Goal: Task Accomplishment & Management: Manage account settings

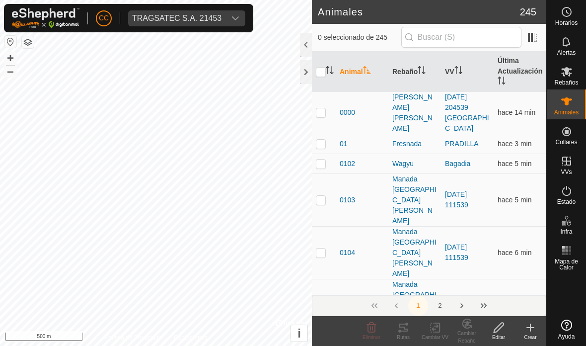
click at [308, 69] on div at bounding box center [306, 72] width 12 height 24
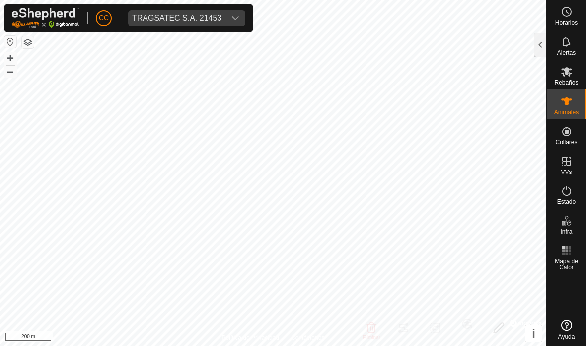
checkbox input "true"
click at [538, 39] on div at bounding box center [541, 45] width 12 height 24
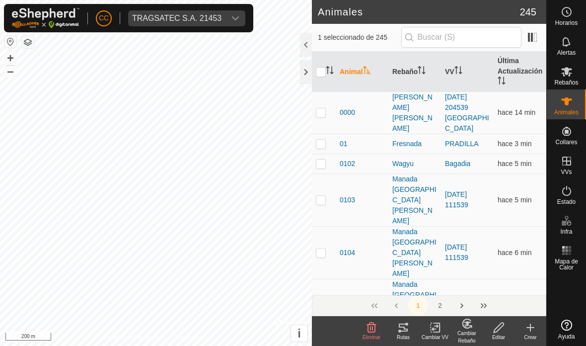
click at [404, 331] on icon at bounding box center [404, 328] width 12 height 12
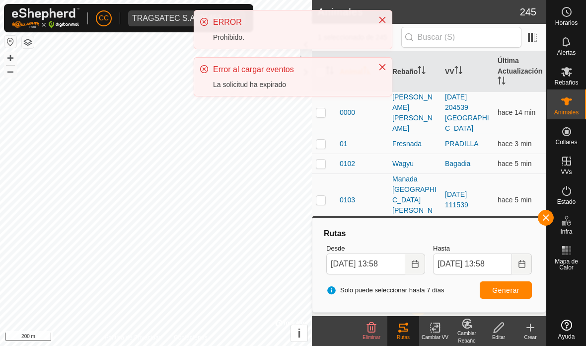
click at [491, 289] on button "Generar" at bounding box center [506, 289] width 52 height 17
click at [384, 74] on button "Close" at bounding box center [383, 67] width 14 height 14
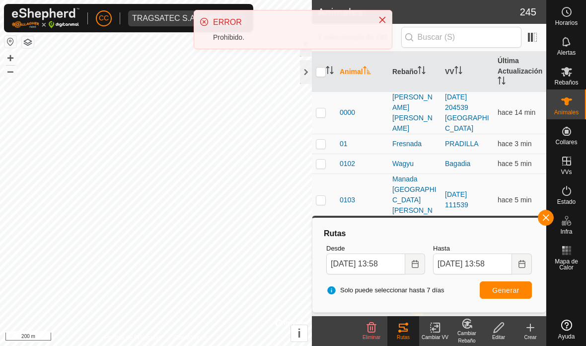
click at [381, 30] on div "ERROR Prohibido." at bounding box center [293, 29] width 198 height 38
click at [380, 21] on icon "Close" at bounding box center [383, 20] width 8 height 8
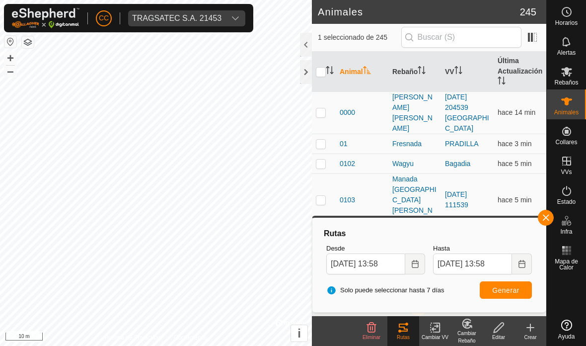
click at [307, 73] on div at bounding box center [306, 72] width 12 height 24
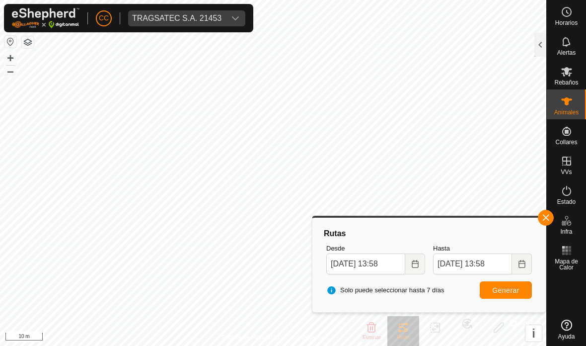
checkbox input "true"
checkbox input "false"
click at [550, 212] on button "button" at bounding box center [546, 218] width 16 height 16
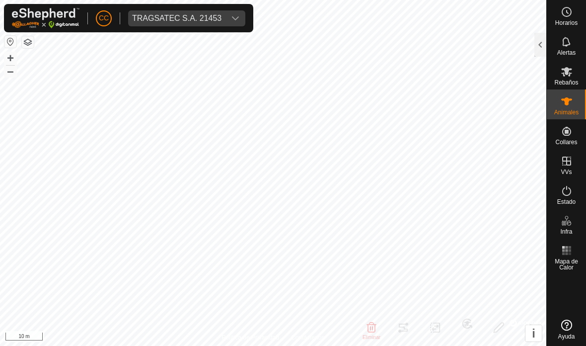
click at [178, 14] on div "TRAGSATEC S.A. 21453" at bounding box center [176, 18] width 89 height 8
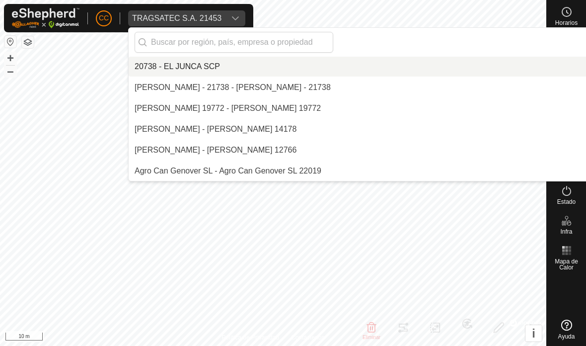
scroll to position [7013, 0]
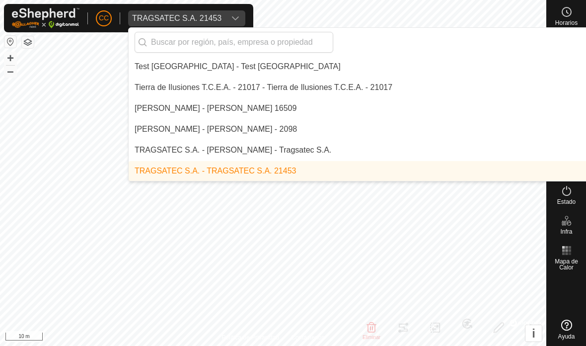
click at [259, 48] on input "text" at bounding box center [234, 42] width 199 height 21
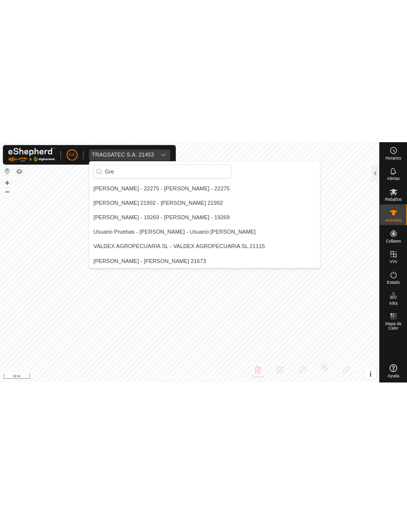
scroll to position [0, 0]
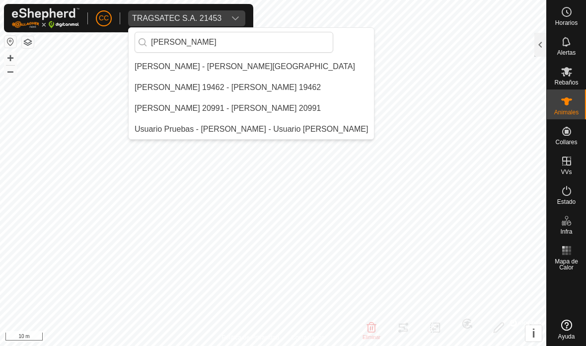
type input "[PERSON_NAME]"
click at [236, 71] on div "[PERSON_NAME] - [PERSON_NAME][GEOGRAPHIC_DATA]" at bounding box center [245, 67] width 221 height 12
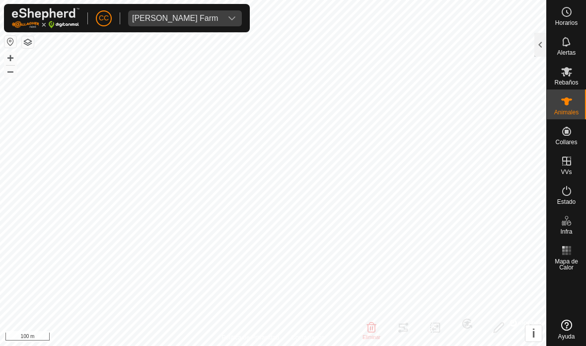
click at [535, 45] on div at bounding box center [541, 45] width 12 height 24
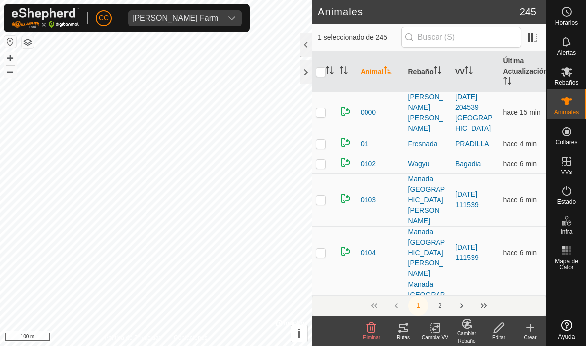
click at [400, 335] on div "Rutas" at bounding box center [404, 336] width 32 height 7
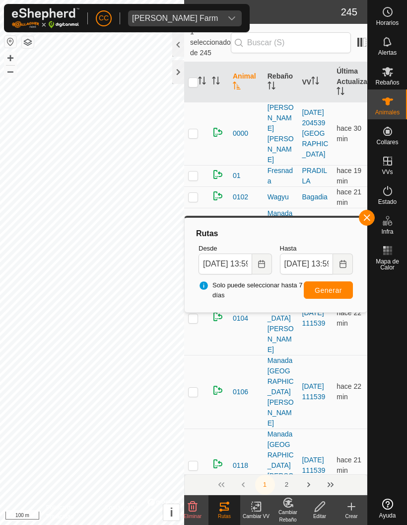
click at [203, 14] on span "[PERSON_NAME] Farm" at bounding box center [175, 18] width 94 height 16
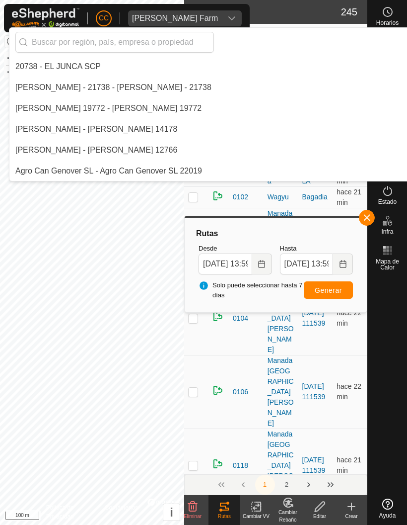
scroll to position [2797, 0]
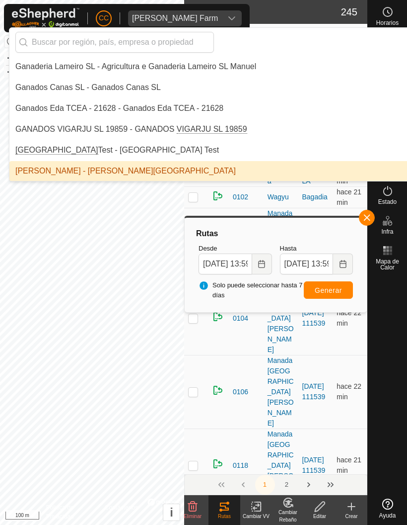
click at [172, 42] on input "text" at bounding box center [114, 42] width 199 height 21
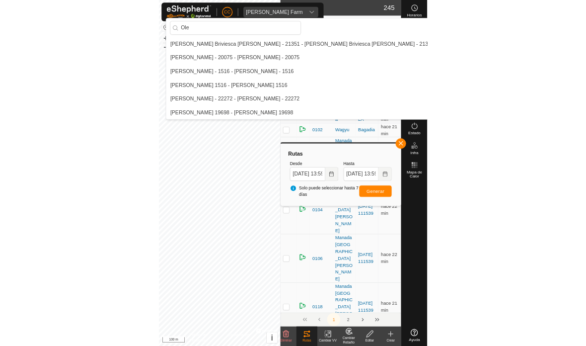
scroll to position [0, 0]
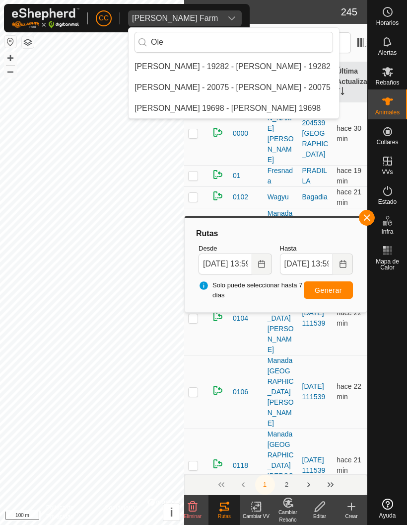
type input "Ole"
click at [246, 87] on div "[PERSON_NAME] - 20075 - [PERSON_NAME] - 20075" at bounding box center [233, 87] width 196 height 12
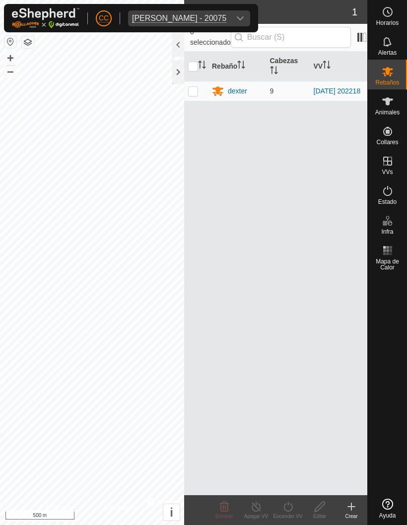
click at [176, 73] on div at bounding box center [178, 72] width 12 height 24
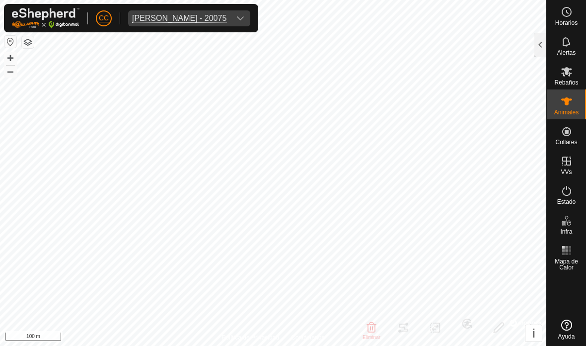
click at [538, 46] on div at bounding box center [541, 45] width 12 height 24
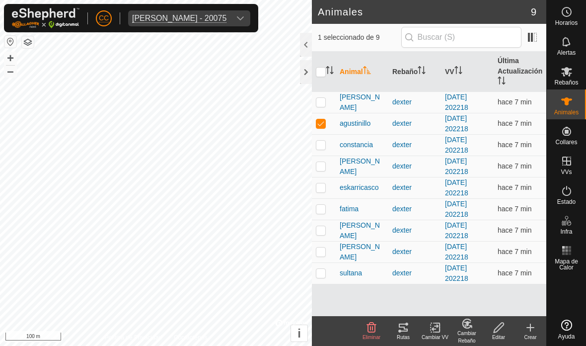
click at [406, 331] on icon at bounding box center [403, 328] width 9 height 8
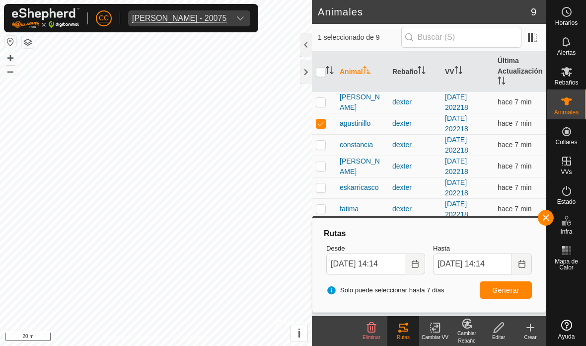
click at [301, 72] on div at bounding box center [306, 72] width 12 height 24
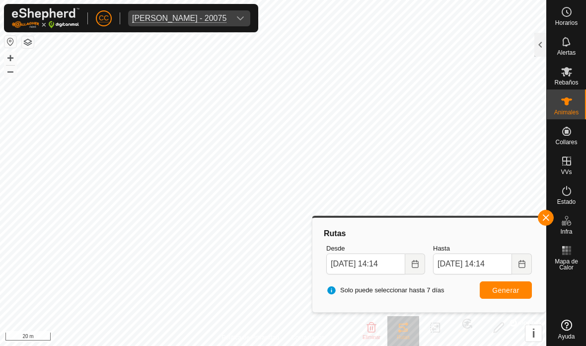
click at [549, 219] on span "button" at bounding box center [546, 218] width 8 height 8
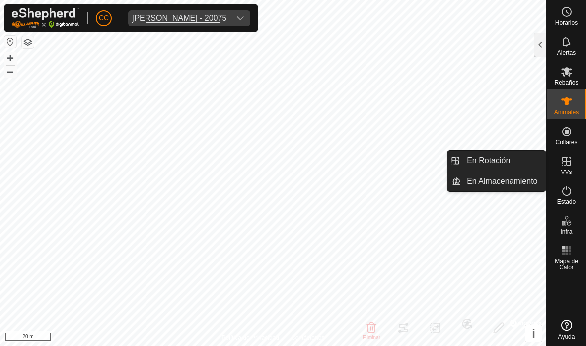
click at [512, 186] on span "En Almacenamiento" at bounding box center [502, 181] width 71 height 12
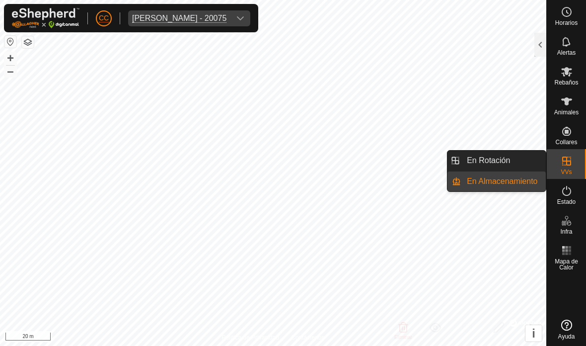
click at [519, 180] on span "En Almacenamiento" at bounding box center [502, 181] width 71 height 12
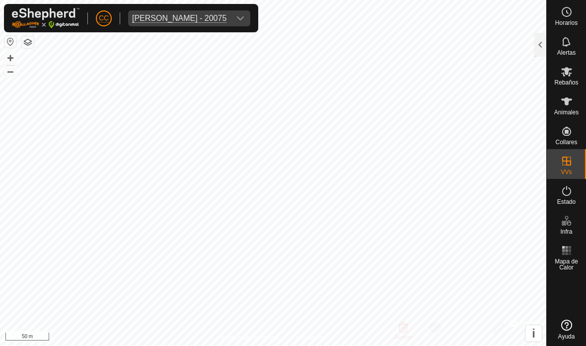
click at [540, 39] on div at bounding box center [541, 45] width 12 height 24
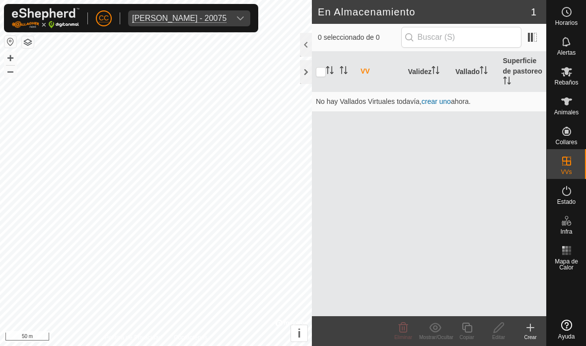
click at [442, 98] on link "crear uno" at bounding box center [436, 101] width 29 height 8
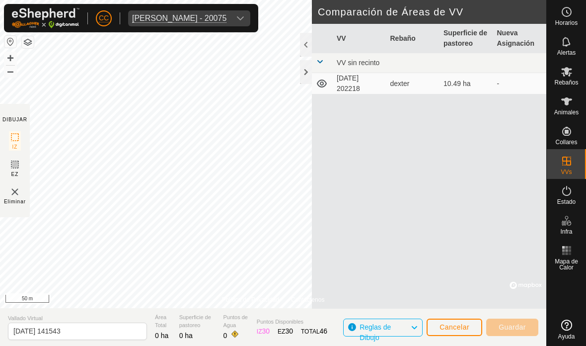
click at [491, 212] on div "VV Rebaño Superficie de pastoreo Nueva Asignación VV sin recinto [DATE] 202218 …" at bounding box center [429, 166] width 235 height 285
click at [455, 331] on span "Cancelar" at bounding box center [455, 327] width 30 height 8
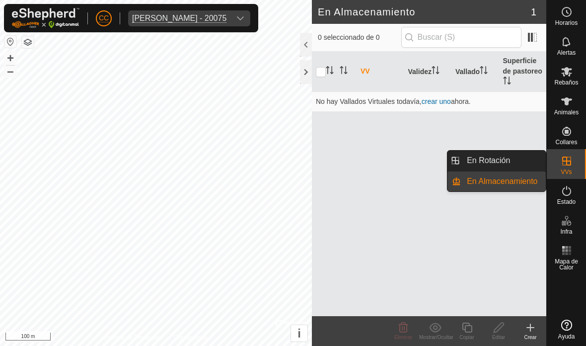
click at [508, 186] on span "En Almacenamiento" at bounding box center [502, 181] width 71 height 12
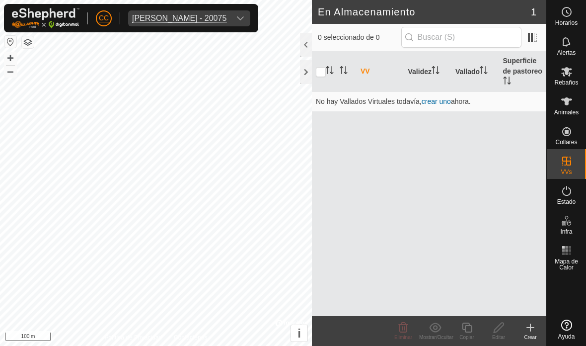
click at [537, 328] on create-svg-icon at bounding box center [531, 328] width 32 height 12
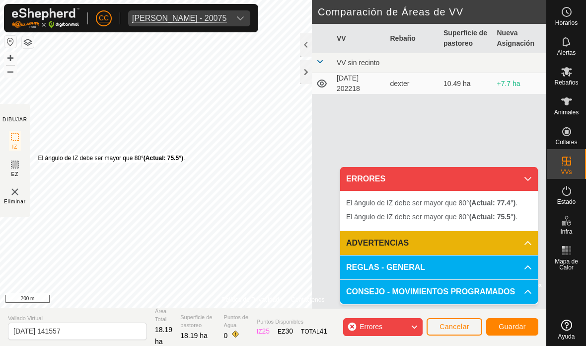
click at [522, 322] on button "Guardar" at bounding box center [512, 326] width 52 height 17
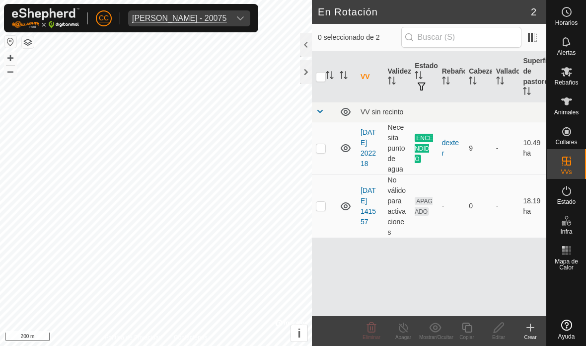
click at [327, 137] on td at bounding box center [324, 148] width 24 height 53
checkbox input "true"
click at [410, 338] on div "Apagar" at bounding box center [404, 336] width 32 height 7
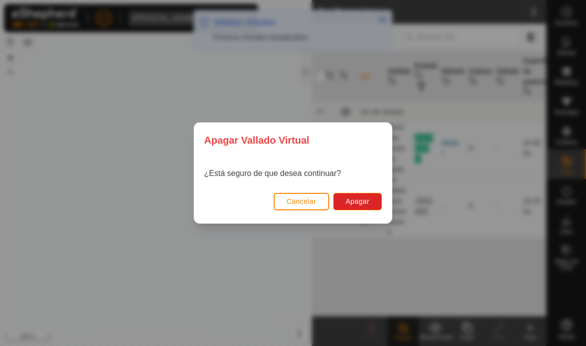
click at [372, 199] on button "Apagar" at bounding box center [357, 201] width 49 height 17
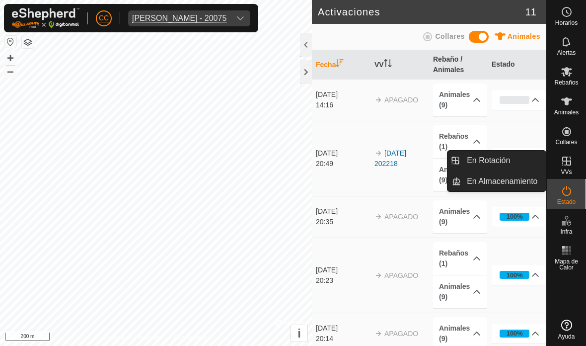
click at [516, 181] on span "En Almacenamiento" at bounding box center [502, 181] width 71 height 12
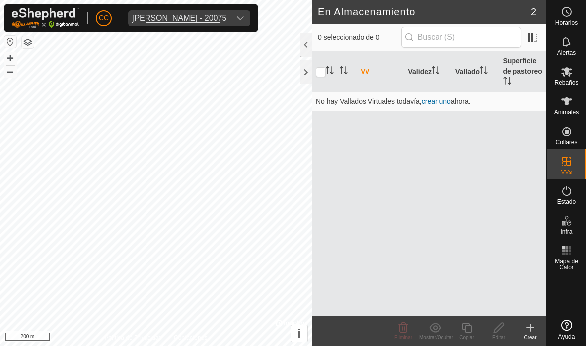
click at [536, 329] on icon at bounding box center [531, 328] width 12 height 12
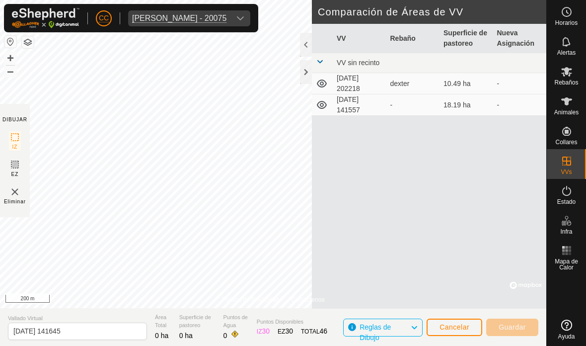
click at [466, 102] on td "18.19 ha" at bounding box center [467, 104] width 54 height 21
click at [363, 107] on td "[DATE] 141557" at bounding box center [360, 104] width 54 height 21
click at [352, 112] on td "[DATE] 141557" at bounding box center [360, 104] width 54 height 21
click at [318, 103] on icon at bounding box center [322, 105] width 12 height 12
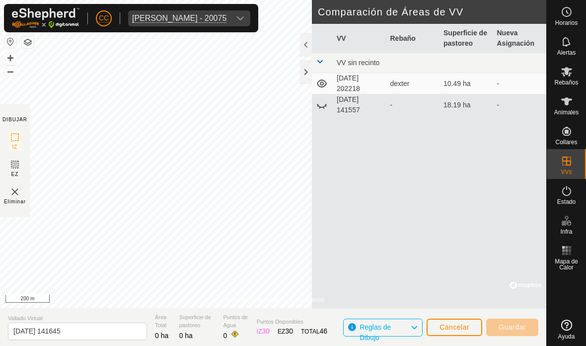
click at [323, 104] on icon at bounding box center [322, 105] width 12 height 12
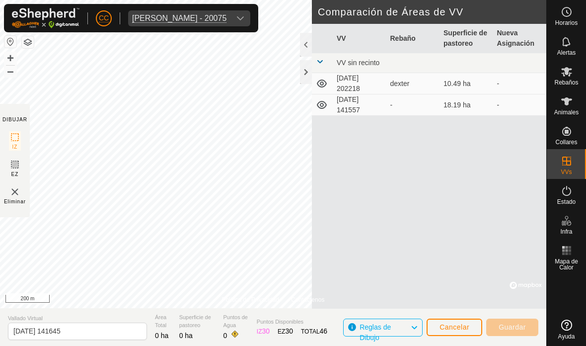
click at [323, 80] on icon at bounding box center [322, 84] width 10 height 8
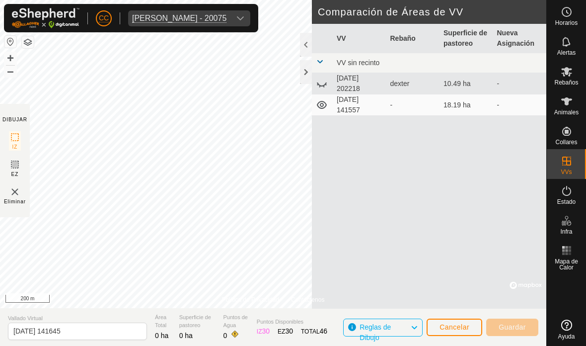
click at [372, 96] on td "[DATE] 141557" at bounding box center [360, 104] width 54 height 21
click at [474, 110] on td "18.19 ha" at bounding box center [467, 104] width 54 height 21
click at [355, 102] on td "[DATE] 141557" at bounding box center [360, 104] width 54 height 21
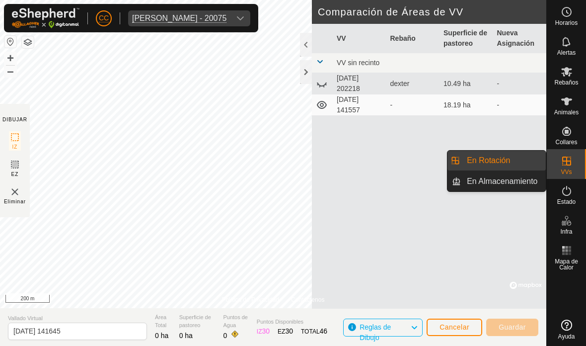
click at [517, 183] on span "En Almacenamiento" at bounding box center [502, 181] width 71 height 12
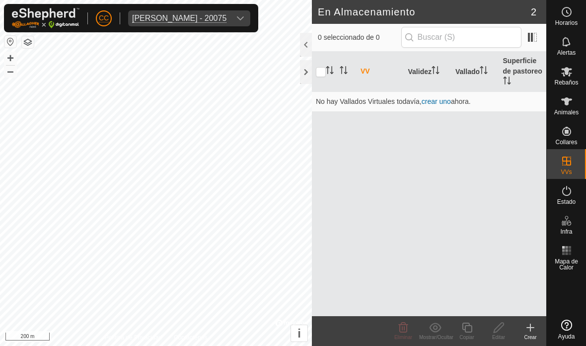
click at [535, 322] on icon at bounding box center [531, 328] width 12 height 12
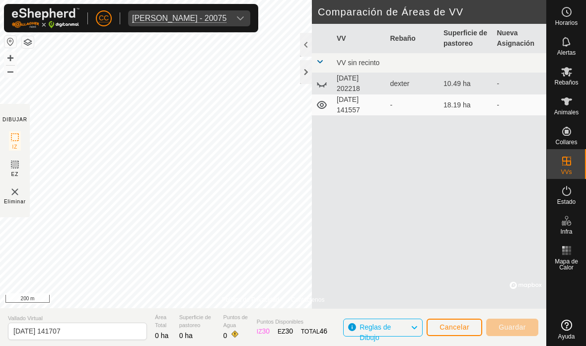
click at [356, 111] on td "[DATE] 141557" at bounding box center [360, 104] width 54 height 21
click at [362, 103] on td "[DATE] 141557" at bounding box center [360, 104] width 54 height 21
click at [368, 106] on td "[DATE] 141557" at bounding box center [360, 104] width 54 height 21
click at [327, 107] on icon at bounding box center [322, 105] width 12 height 12
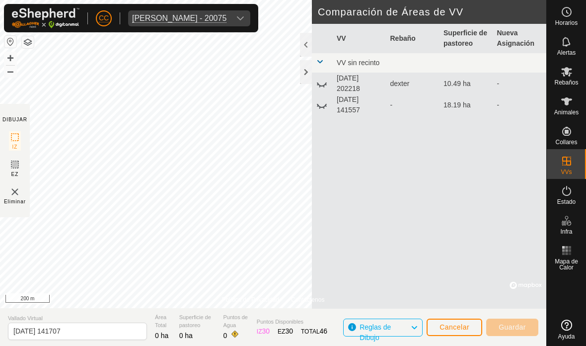
click at [326, 85] on icon at bounding box center [325, 83] width 1 height 1
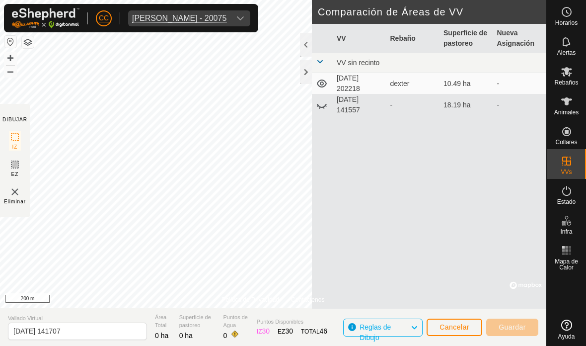
click at [324, 104] on icon at bounding box center [322, 105] width 12 height 12
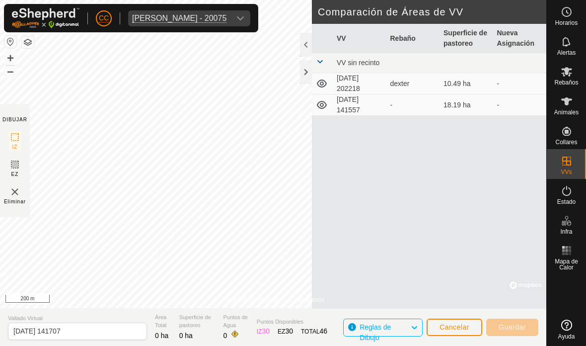
click at [325, 80] on icon at bounding box center [322, 84] width 12 height 12
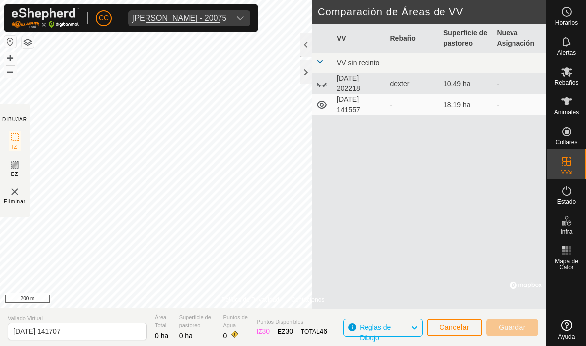
click at [365, 99] on td "[DATE] 141557" at bounding box center [360, 104] width 54 height 21
click at [565, 68] on icon at bounding box center [567, 72] width 12 height 12
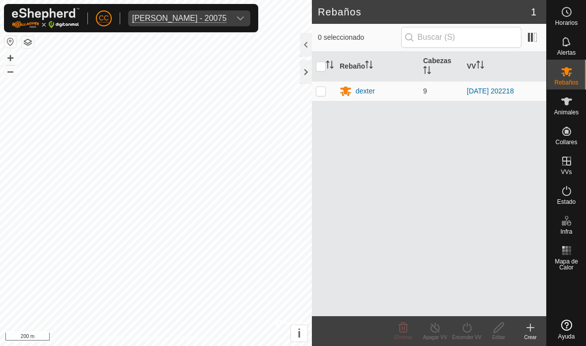
click at [364, 90] on div "dexter" at bounding box center [365, 91] width 19 height 10
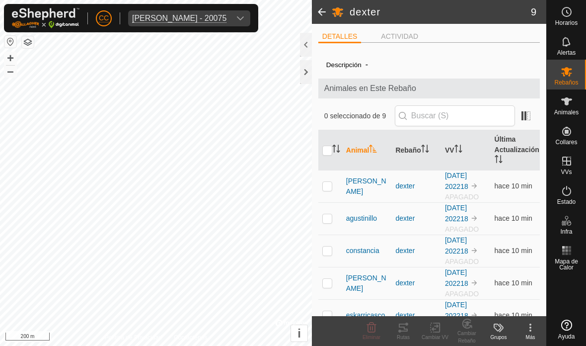
click at [327, 148] on input "checkbox" at bounding box center [328, 151] width 10 height 10
checkbox input "true"
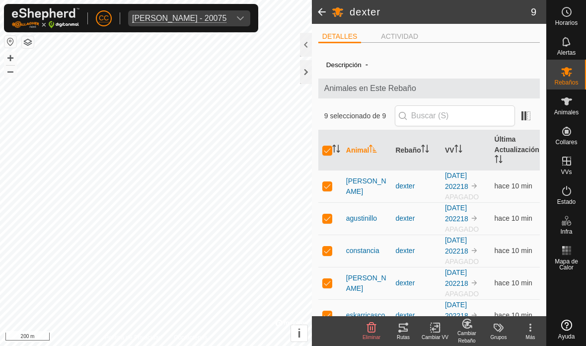
checkbox input "true"
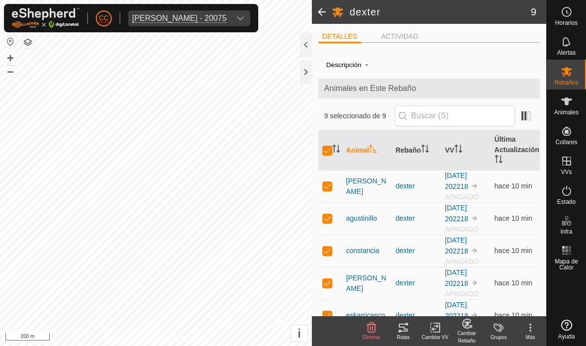
checkbox input "true"
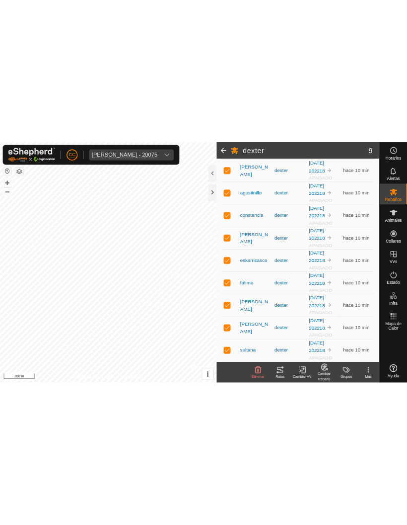
scroll to position [146, 0]
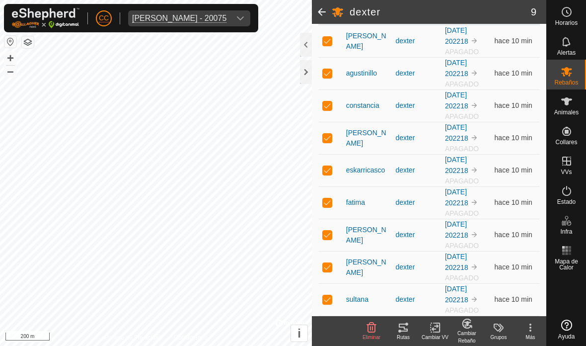
click at [426, 326] on change-vp-svg-icon at bounding box center [435, 328] width 32 height 12
click at [452, 282] on span "Elegir VV..." at bounding box center [461, 284] width 39 height 12
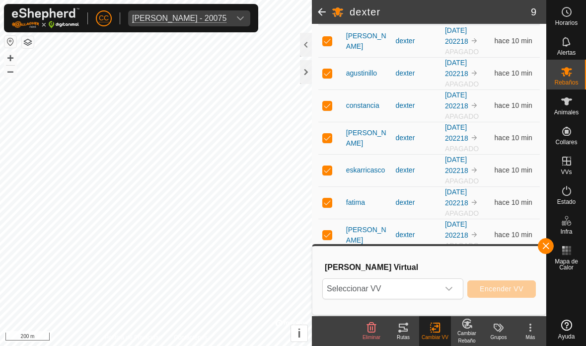
click at [432, 280] on span "Seleccionar VV" at bounding box center [381, 289] width 116 height 20
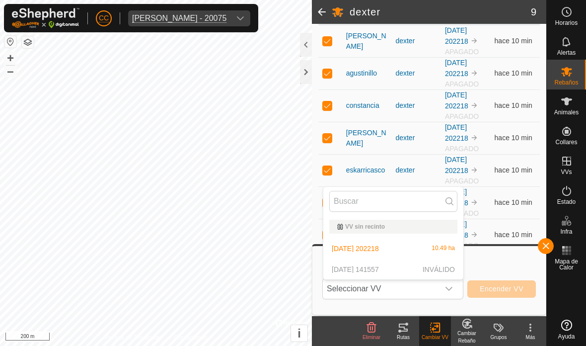
click at [383, 269] on p-selectitem "[DATE] 141557 INVÁLIDO" at bounding box center [394, 269] width 140 height 20
click at [366, 248] on span "[DATE] 202218" at bounding box center [355, 248] width 47 height 7
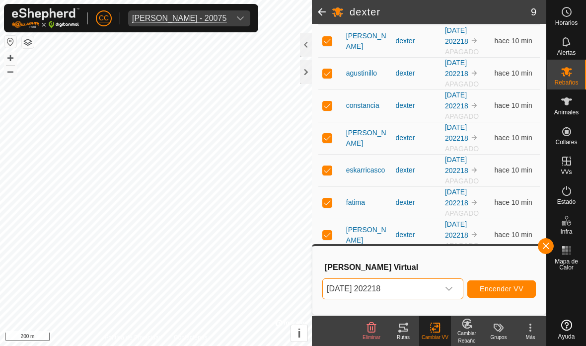
click at [510, 288] on span "Encender VV" at bounding box center [502, 289] width 44 height 8
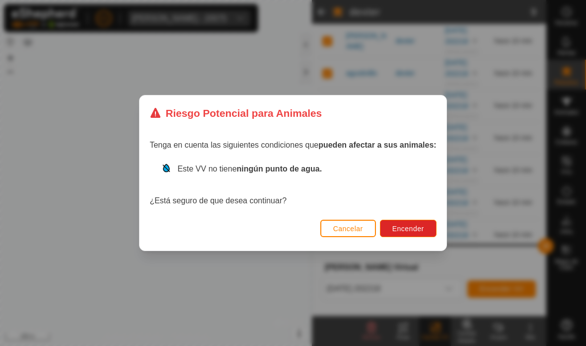
click at [409, 229] on span "Encender" at bounding box center [409, 229] width 32 height 8
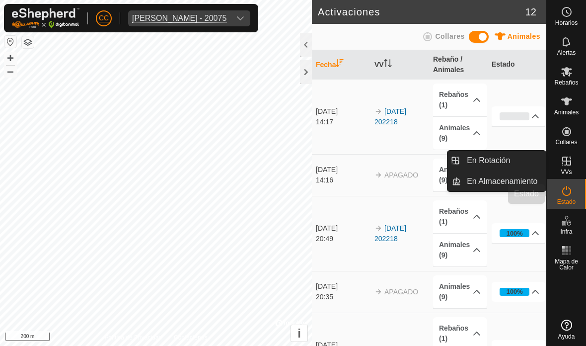
click at [579, 193] on div "Estado" at bounding box center [566, 194] width 39 height 30
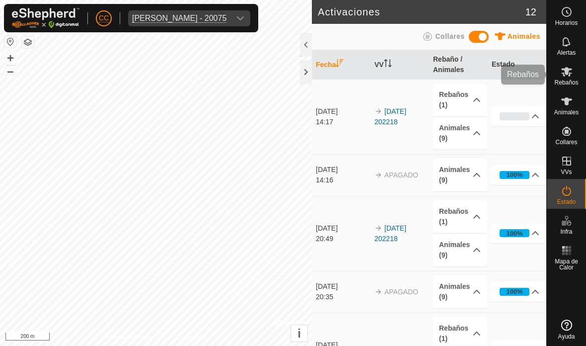
click at [567, 71] on icon at bounding box center [567, 71] width 11 height 9
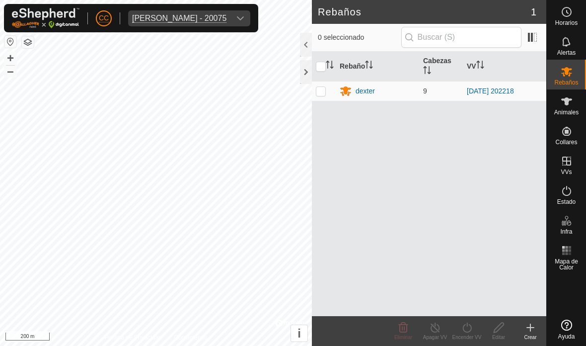
click at [323, 87] on p-checkbox at bounding box center [321, 91] width 10 height 8
checkbox input "true"
click at [448, 334] on div "Apagar VV" at bounding box center [435, 336] width 32 height 7
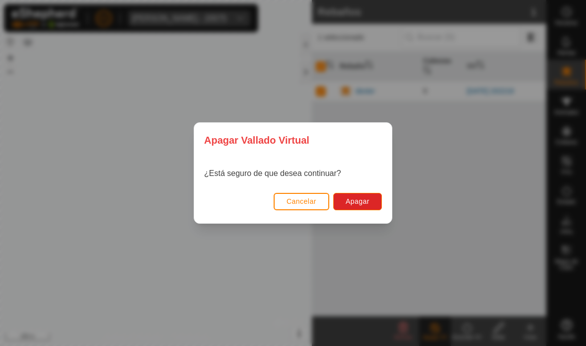
click at [361, 194] on button "Apagar" at bounding box center [357, 201] width 49 height 17
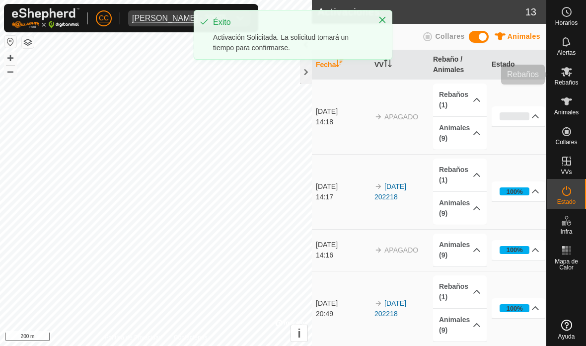
click at [564, 72] on icon at bounding box center [567, 72] width 12 height 12
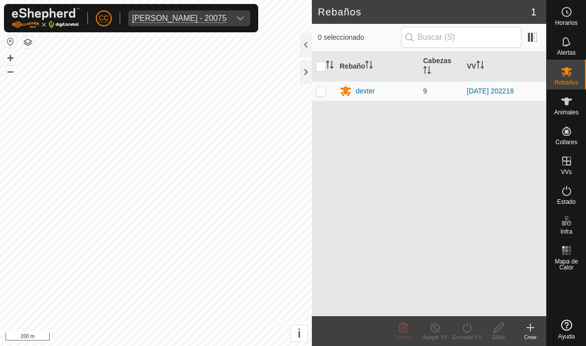
click at [328, 88] on td at bounding box center [324, 91] width 24 height 20
checkbox input "true"
click at [469, 332] on icon at bounding box center [467, 328] width 12 height 12
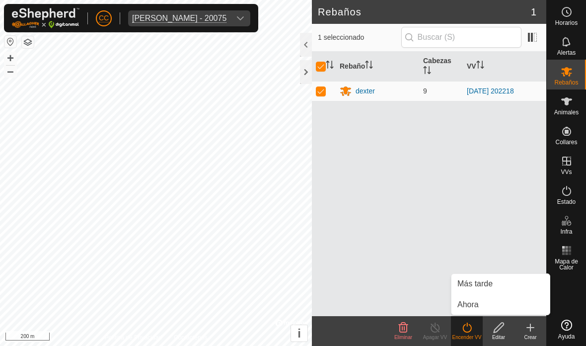
click at [479, 309] on span "Ahora" at bounding box center [468, 305] width 21 height 12
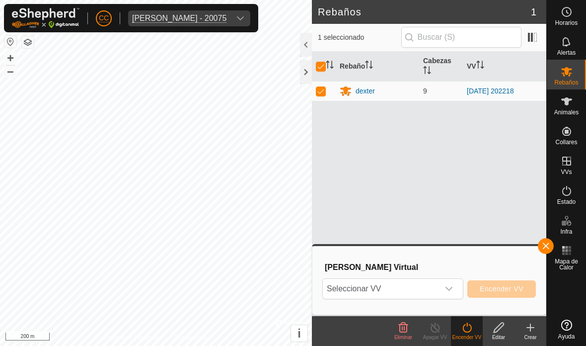
click at [400, 289] on span "Seleccionar VV" at bounding box center [381, 289] width 116 height 20
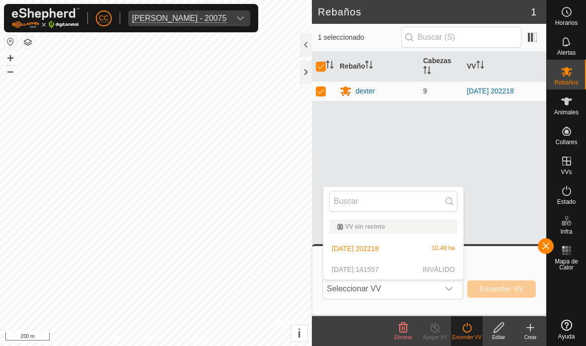
click at [371, 249] on span "[DATE] 202218" at bounding box center [355, 248] width 47 height 7
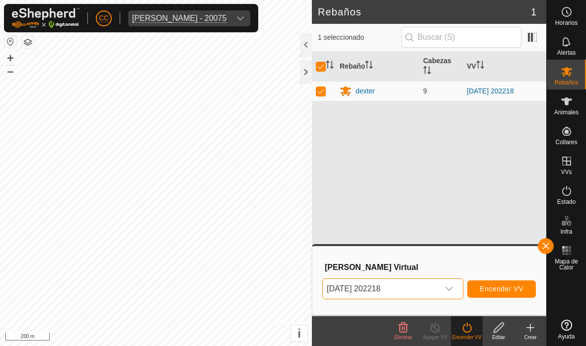
click at [489, 290] on span "Encender VV" at bounding box center [502, 289] width 44 height 8
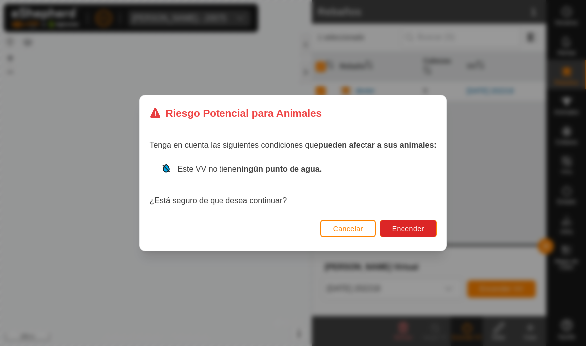
click at [413, 222] on button "Encender" at bounding box center [408, 228] width 57 height 17
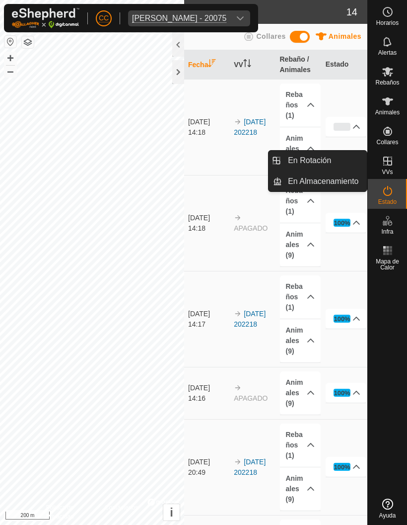
click at [386, 162] on icon at bounding box center [388, 161] width 12 height 12
click at [316, 164] on span "En Rotación" at bounding box center [309, 161] width 43 height 12
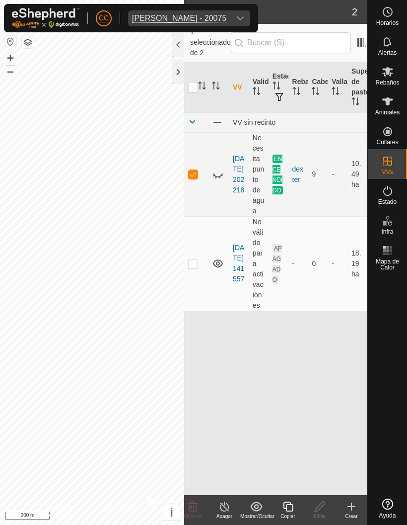
click at [198, 259] on td at bounding box center [196, 263] width 24 height 94
checkbox input "true"
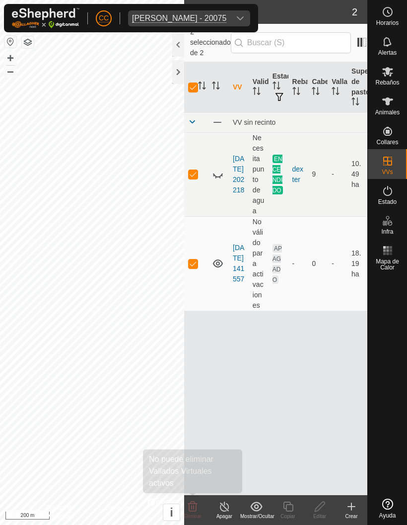
click at [192, 345] on icon at bounding box center [192, 506] width 9 height 10
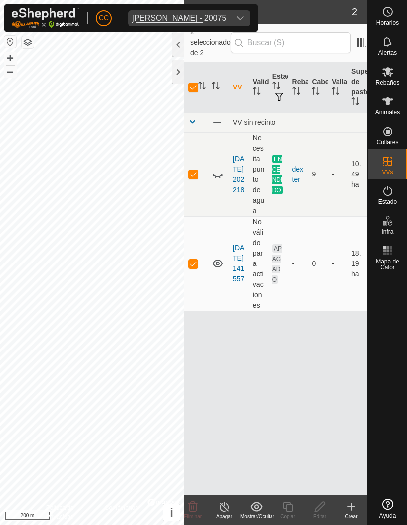
click at [192, 345] on icon at bounding box center [192, 506] width 9 height 10
click at [193, 345] on icon at bounding box center [192, 506] width 9 height 10
click at [191, 345] on icon at bounding box center [193, 506] width 12 height 12
click at [195, 157] on td at bounding box center [196, 174] width 24 height 84
checkbox input "false"
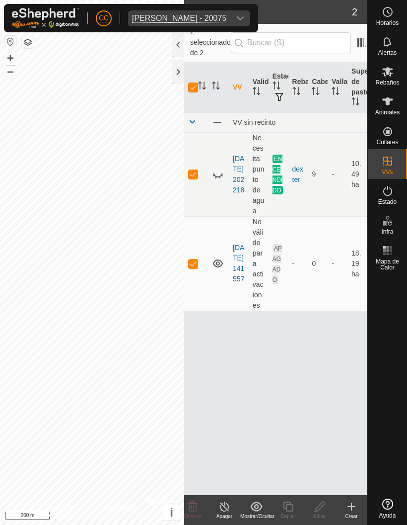
checkbox input "false"
click at [193, 345] on icon at bounding box center [192, 506] width 9 height 10
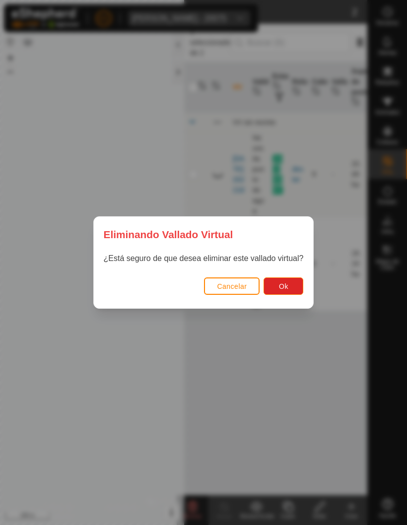
click at [282, 284] on span "Ok" at bounding box center [283, 286] width 9 height 8
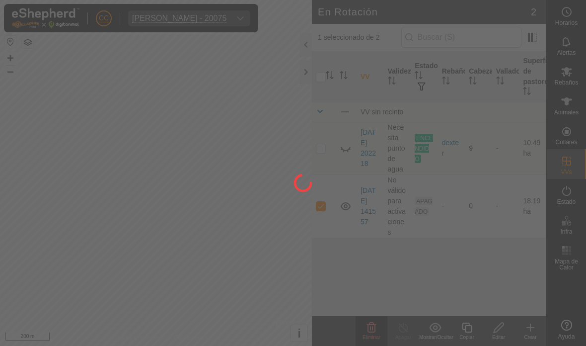
checkbox input "false"
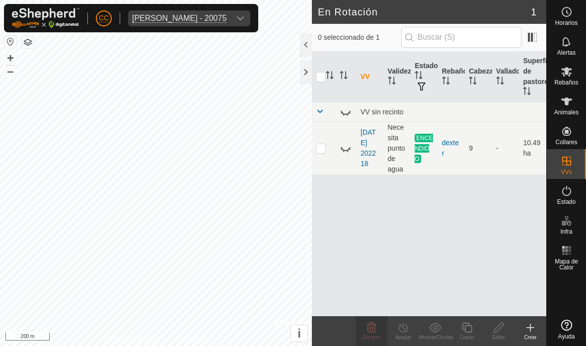
click at [311, 69] on div at bounding box center [306, 72] width 12 height 24
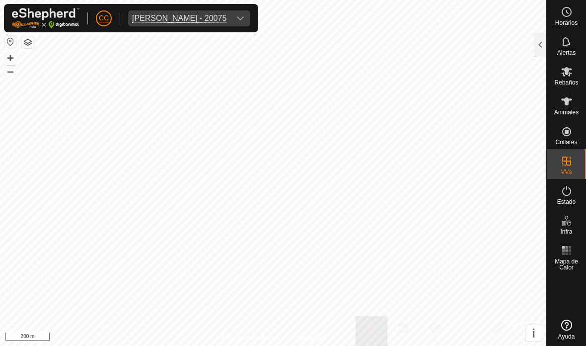
click at [535, 48] on div at bounding box center [541, 45] width 12 height 24
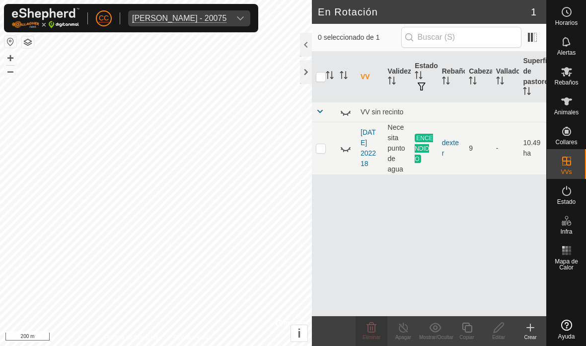
click at [323, 69] on th at bounding box center [324, 77] width 24 height 51
click at [326, 73] on icon "Activar para ordenar" at bounding box center [327, 72] width 3 height 2
click at [332, 73] on icon "Activar para ordenar" at bounding box center [330, 75] width 8 height 8
click at [333, 75] on icon "Activar para ordenar" at bounding box center [330, 75] width 8 height 8
click at [570, 75] on icon at bounding box center [567, 72] width 12 height 12
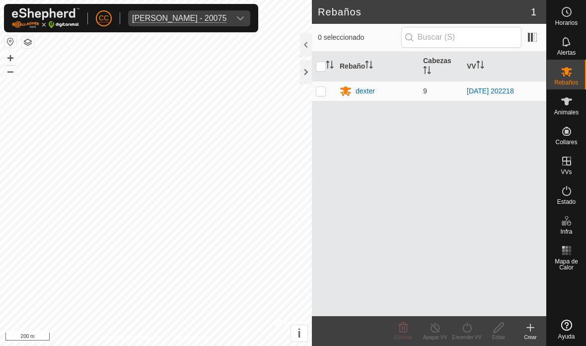
click at [362, 90] on div "dexter" at bounding box center [365, 91] width 19 height 10
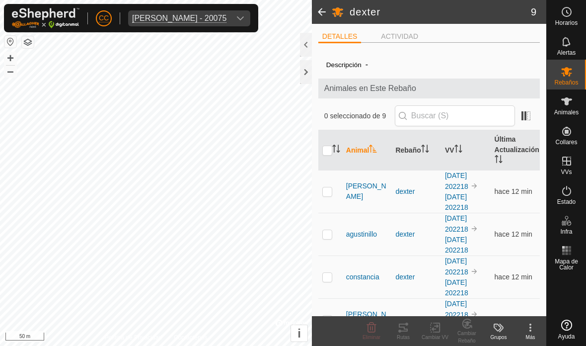
click at [301, 45] on div at bounding box center [306, 45] width 12 height 24
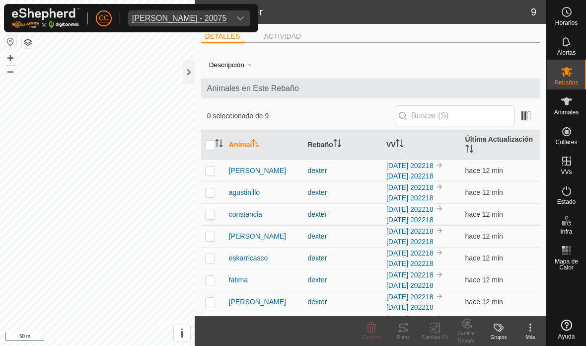
click at [187, 83] on div at bounding box center [189, 72] width 12 height 24
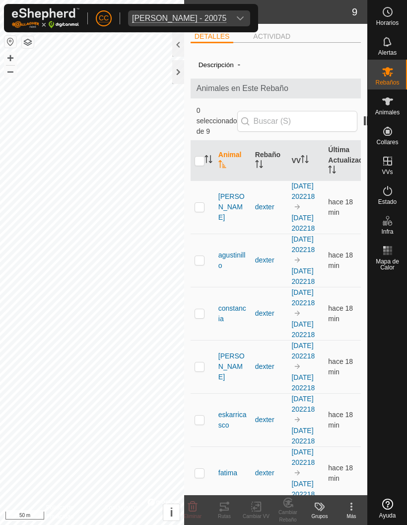
click at [173, 68] on div at bounding box center [178, 72] width 12 height 24
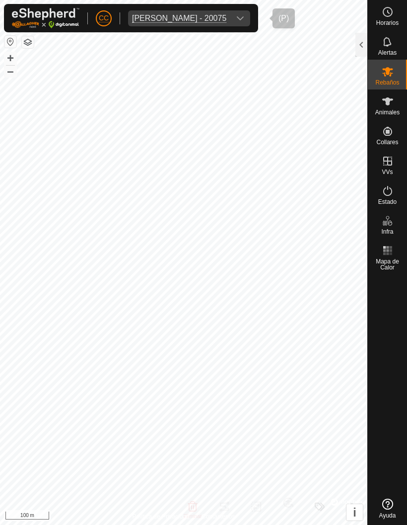
click at [250, 23] on div "dropdown trigger" at bounding box center [241, 18] width 20 height 16
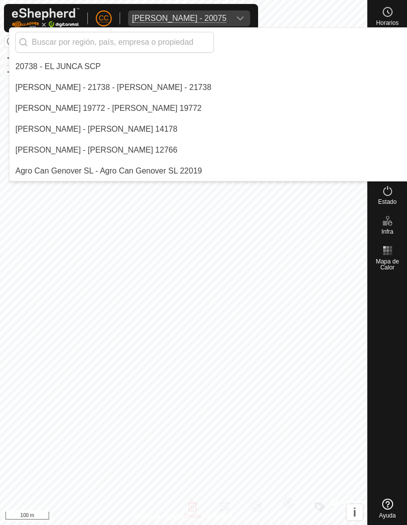
scroll to position [5677, 0]
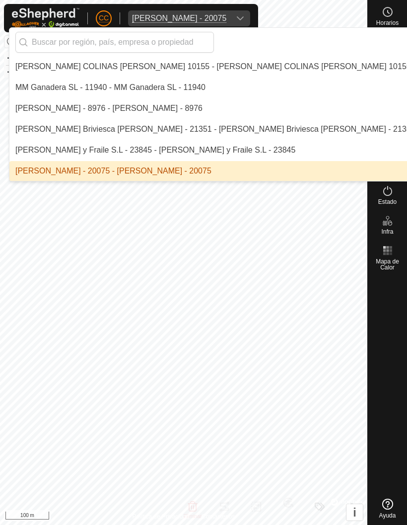
click at [163, 36] on input "text" at bounding box center [114, 42] width 199 height 21
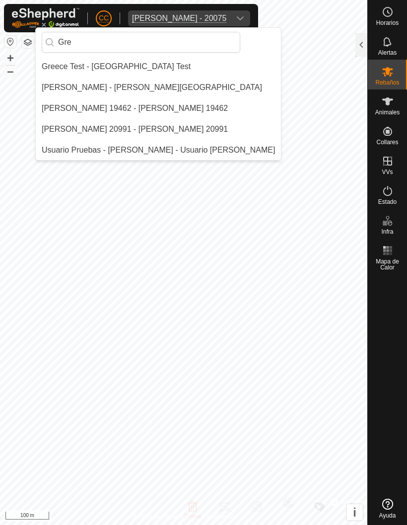
scroll to position [0, 0]
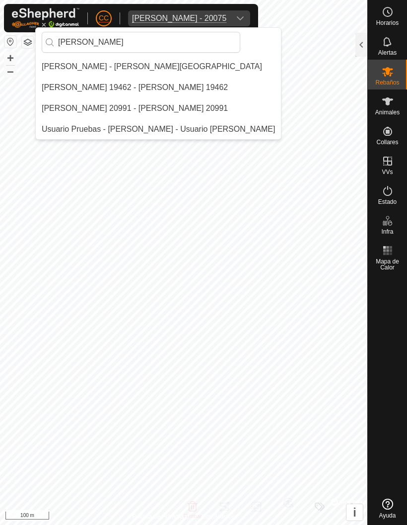
type input "[PERSON_NAME]"
click at [101, 63] on div "[PERSON_NAME] - [PERSON_NAME][GEOGRAPHIC_DATA]" at bounding box center [152, 67] width 221 height 12
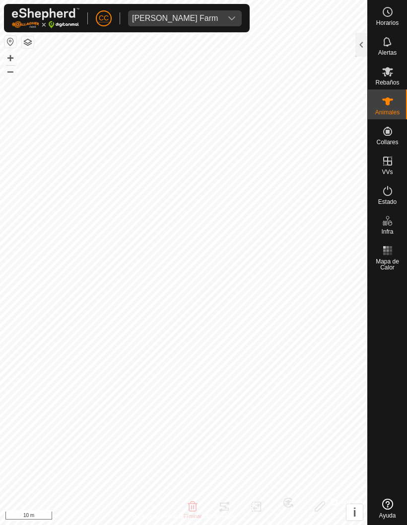
checkbox input "true"
checkbox input "false"
click at [362, 54] on div at bounding box center [362, 45] width 12 height 24
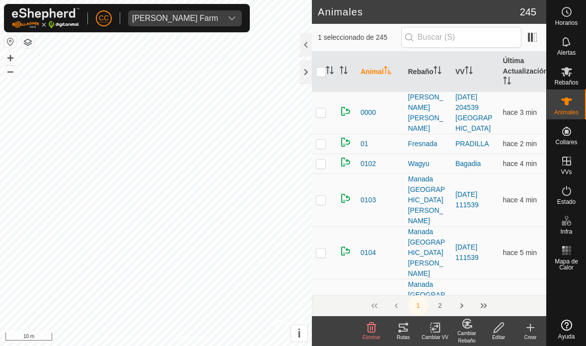
click at [404, 329] on icon at bounding box center [404, 328] width 12 height 12
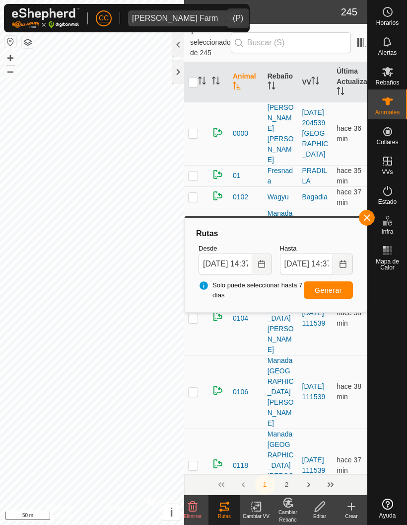
click at [228, 15] on icon "dropdown trigger" at bounding box center [232, 18] width 8 height 8
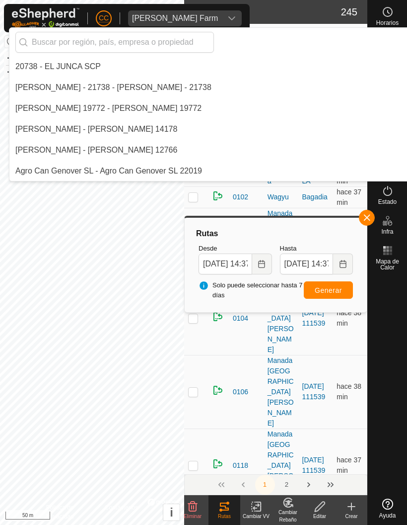
scroll to position [2797, 0]
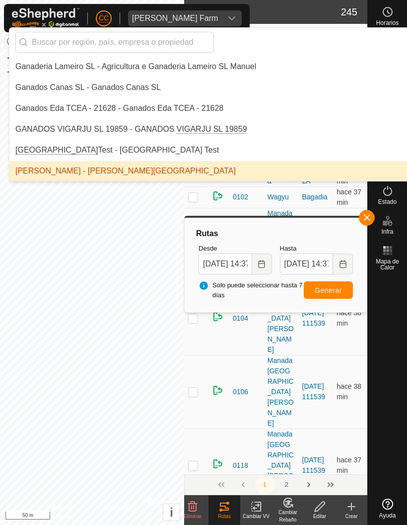
click at [167, 50] on input "text" at bounding box center [114, 42] width 199 height 21
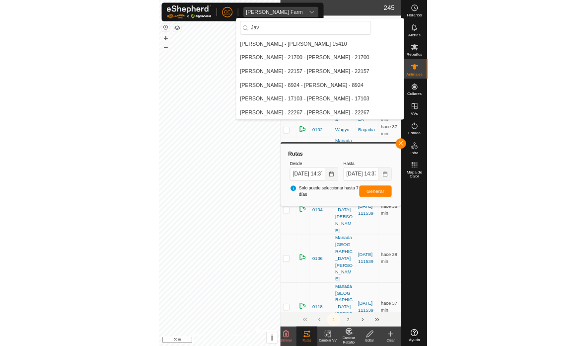
scroll to position [63, 0]
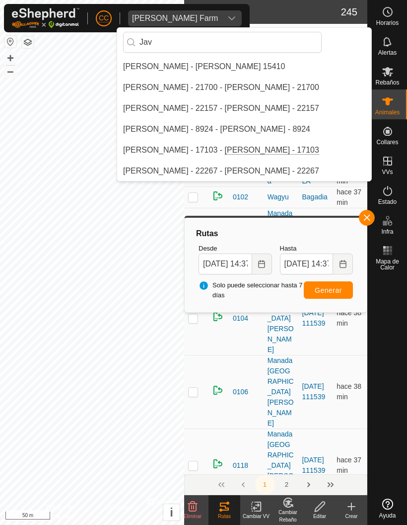
type input "Jav"
click at [201, 108] on div "[PERSON_NAME] - 22157 - [PERSON_NAME] - 22157" at bounding box center [221, 108] width 196 height 12
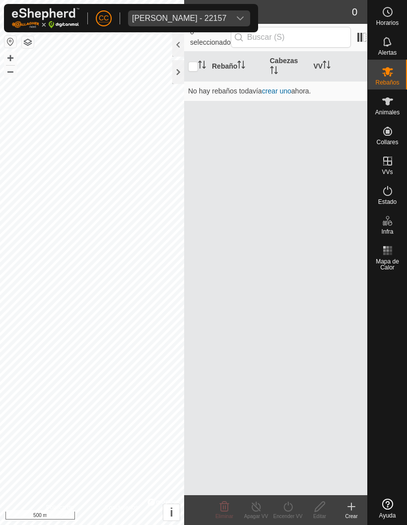
click at [172, 79] on div at bounding box center [178, 72] width 12 height 24
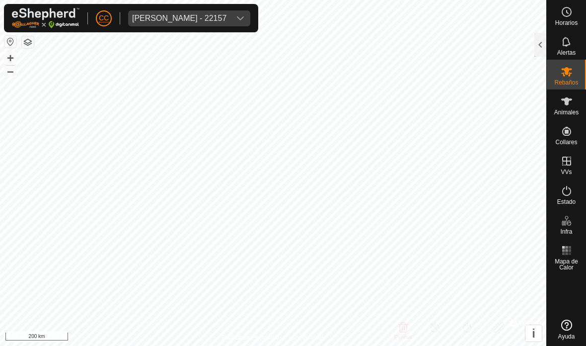
click at [217, 12] on span "[PERSON_NAME] - 22157" at bounding box center [179, 18] width 102 height 16
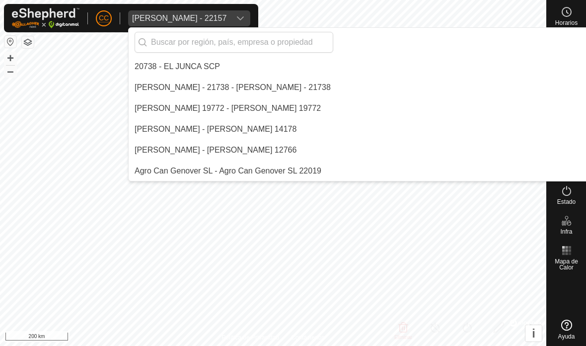
scroll to position [3235, 0]
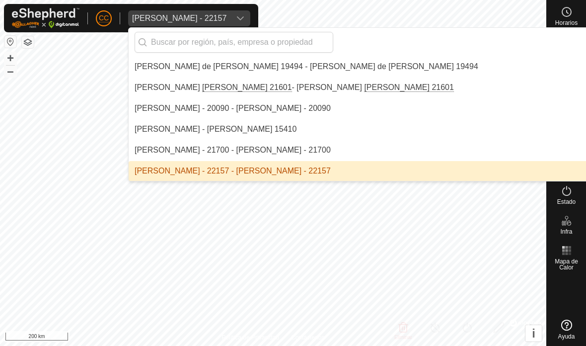
click at [299, 172] on div "[PERSON_NAME] - 22157 - [PERSON_NAME] - 22157" at bounding box center [233, 171] width 196 height 12
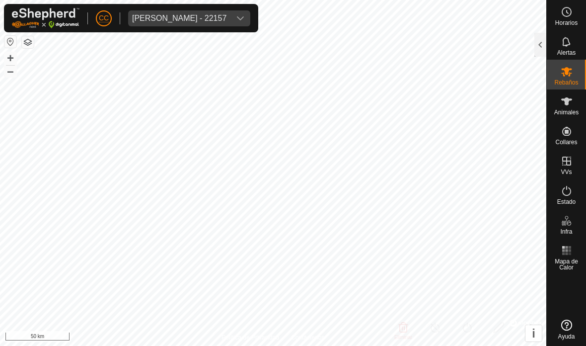
click at [225, 14] on div "[PERSON_NAME] - 22157" at bounding box center [179, 18] width 94 height 8
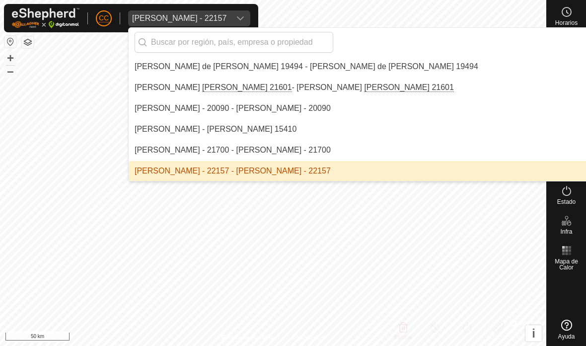
click at [233, 173] on div "[PERSON_NAME] - 22157 - [PERSON_NAME] - 22157" at bounding box center [233, 171] width 196 height 12
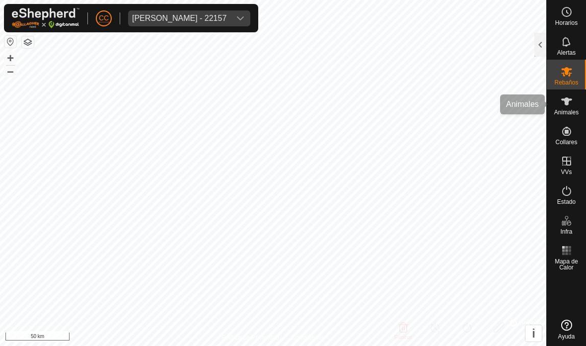
click at [563, 105] on icon at bounding box center [567, 101] width 12 height 12
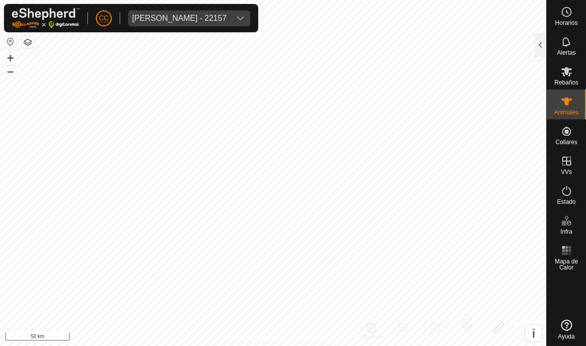
click at [12, 42] on button "button" at bounding box center [10, 42] width 12 height 12
